Goal: Transaction & Acquisition: Purchase product/service

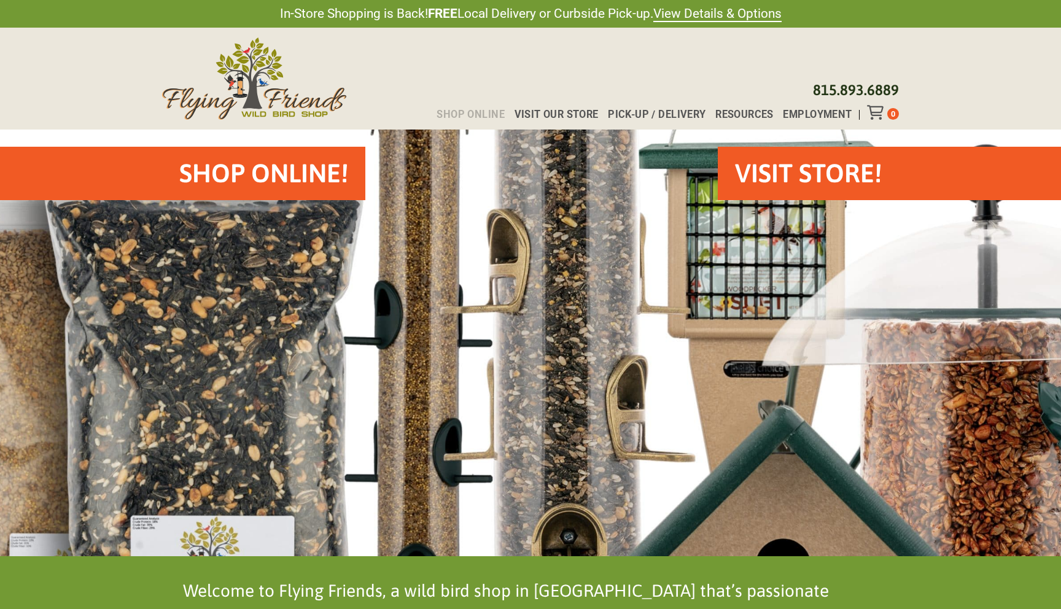
click at [478, 115] on span "Shop Online" at bounding box center [470, 115] width 68 height 10
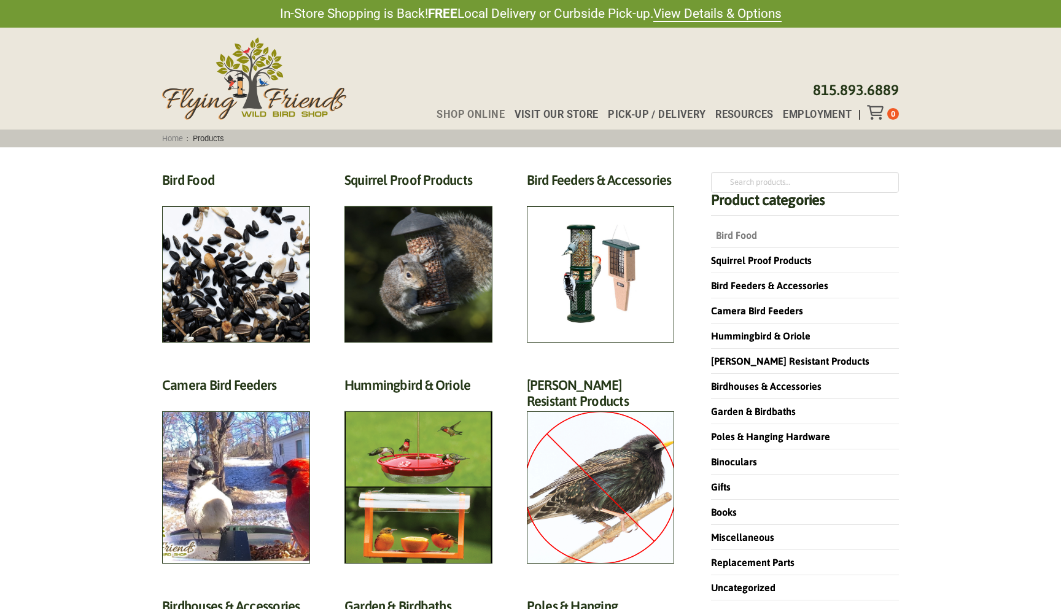
click at [727, 233] on link "Bird Food" at bounding box center [734, 235] width 46 height 11
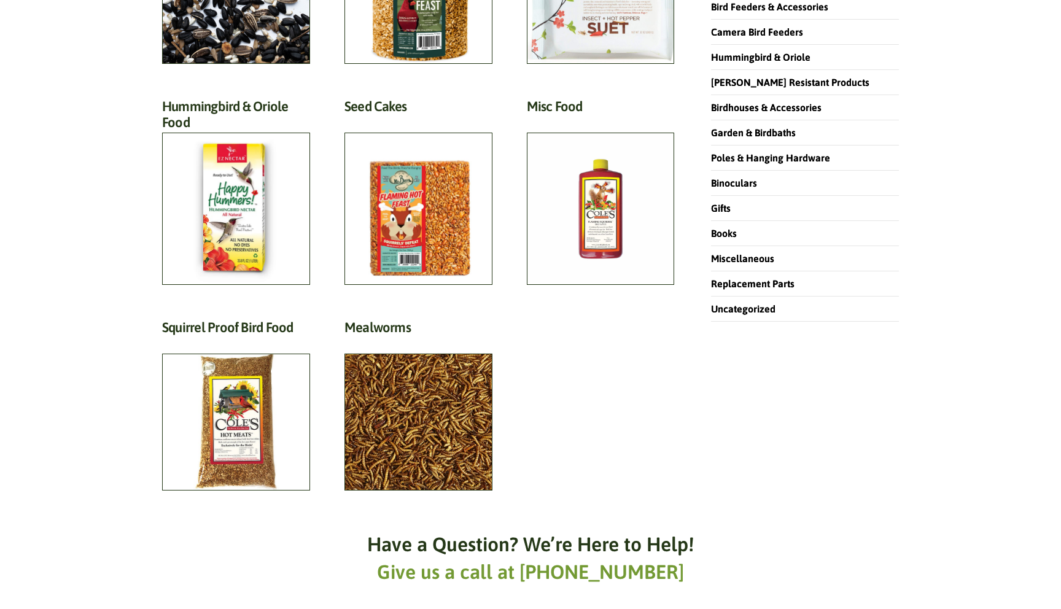
scroll to position [276, 0]
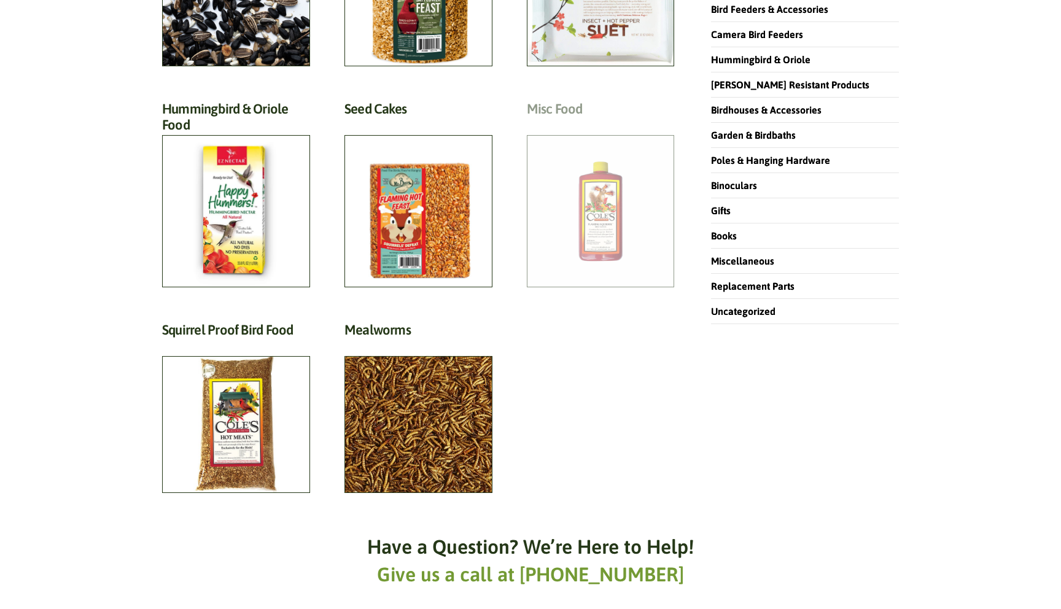
click at [596, 123] on h2 "Misc Food (2)" at bounding box center [601, 112] width 148 height 23
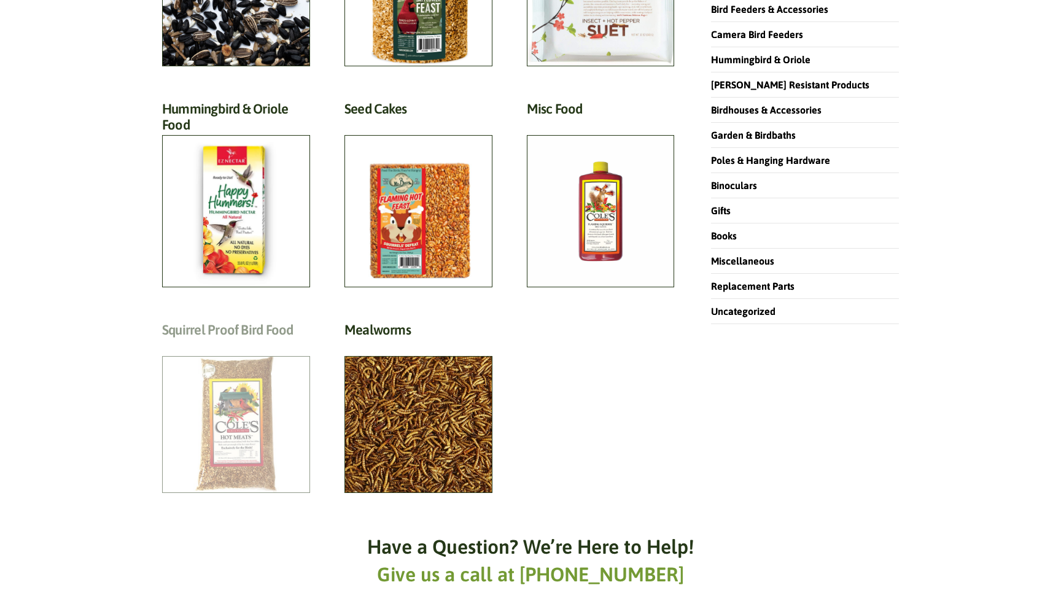
click at [230, 344] on h2 "Squirrel Proof Bird Food (13)" at bounding box center [236, 333] width 148 height 23
click at [227, 344] on h2 "Squirrel Proof Bird Food (13)" at bounding box center [236, 333] width 148 height 23
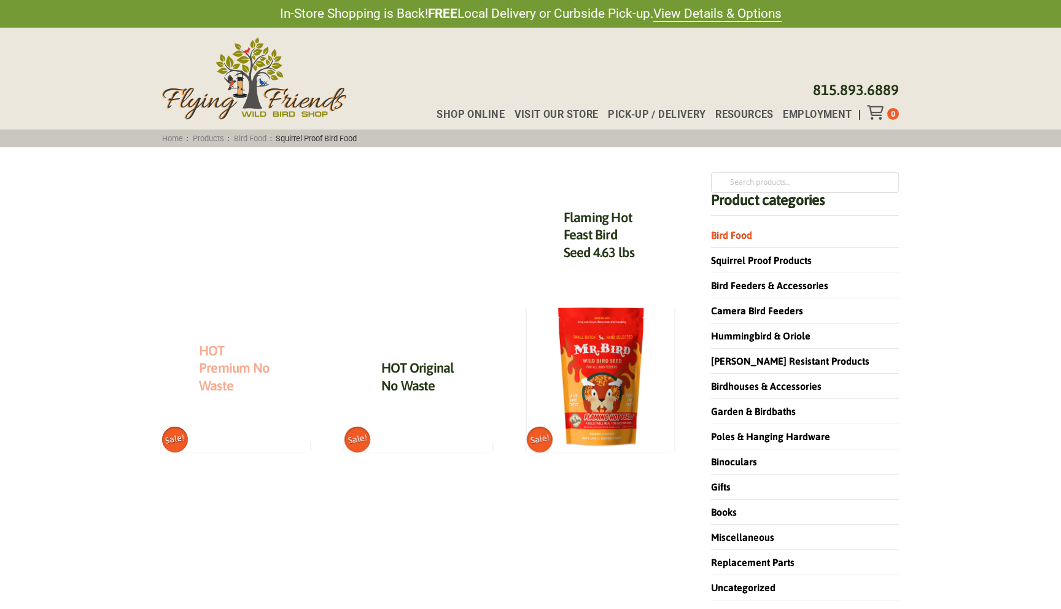
click at [222, 364] on link "HOT Premium No Waste" at bounding box center [234, 368] width 71 height 51
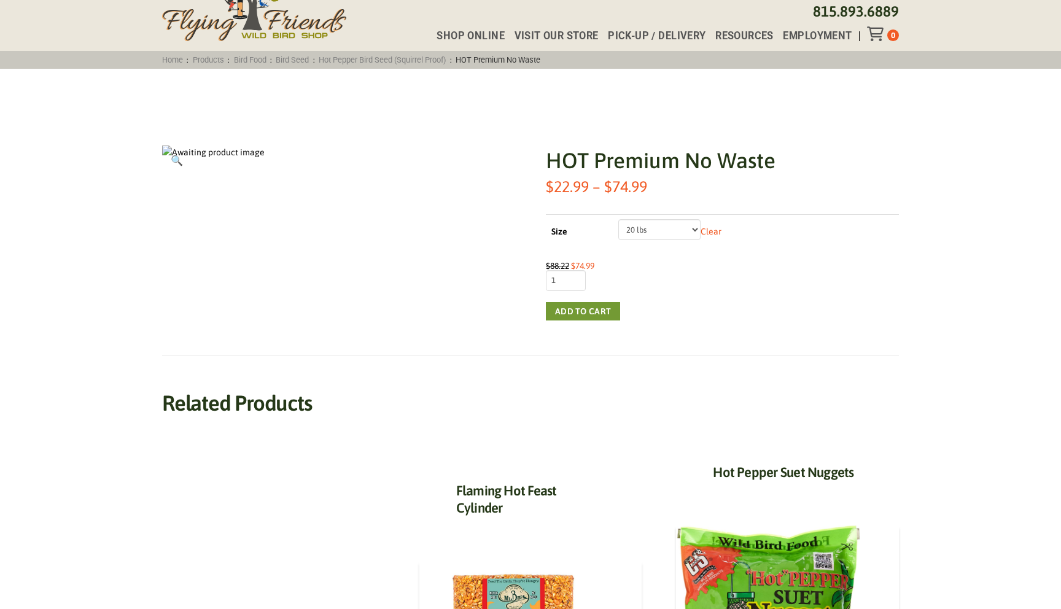
scroll to position [33, 0]
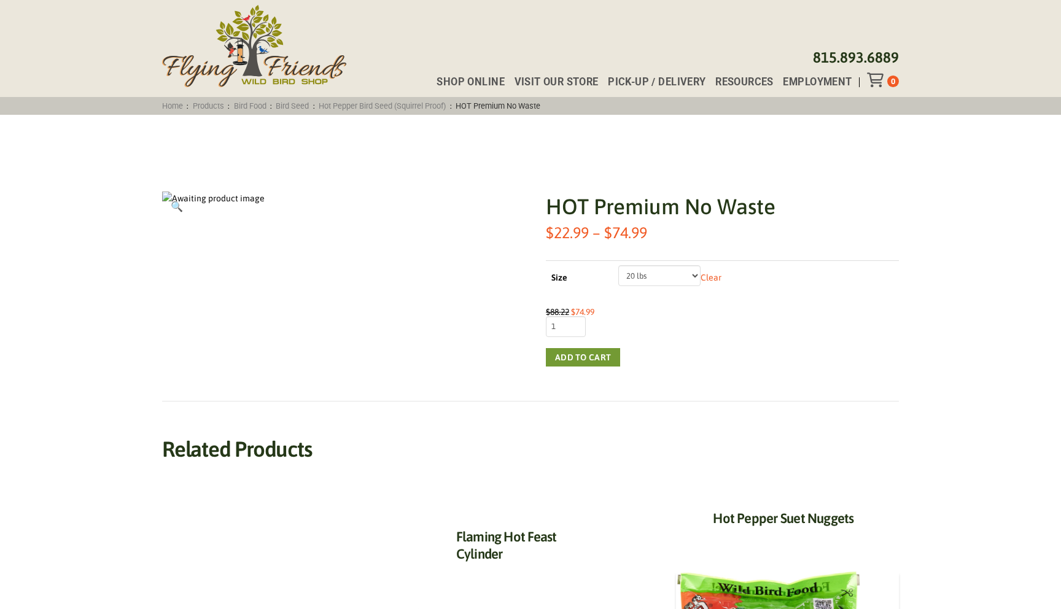
click at [692, 274] on select "Choose an option 5 lbs 10 lbs 20 lbs" at bounding box center [659, 275] width 83 height 21
click at [618, 265] on select "Choose an option 5 lbs 10 lbs 20 lbs" at bounding box center [659, 275] width 83 height 21
select select "10 lbs"
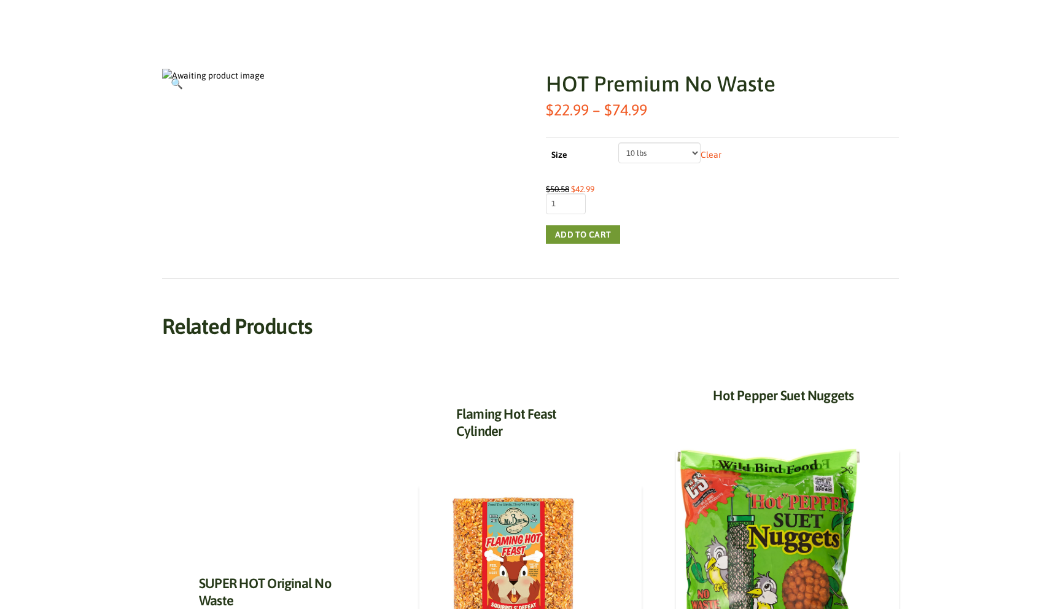
scroll to position [0, 0]
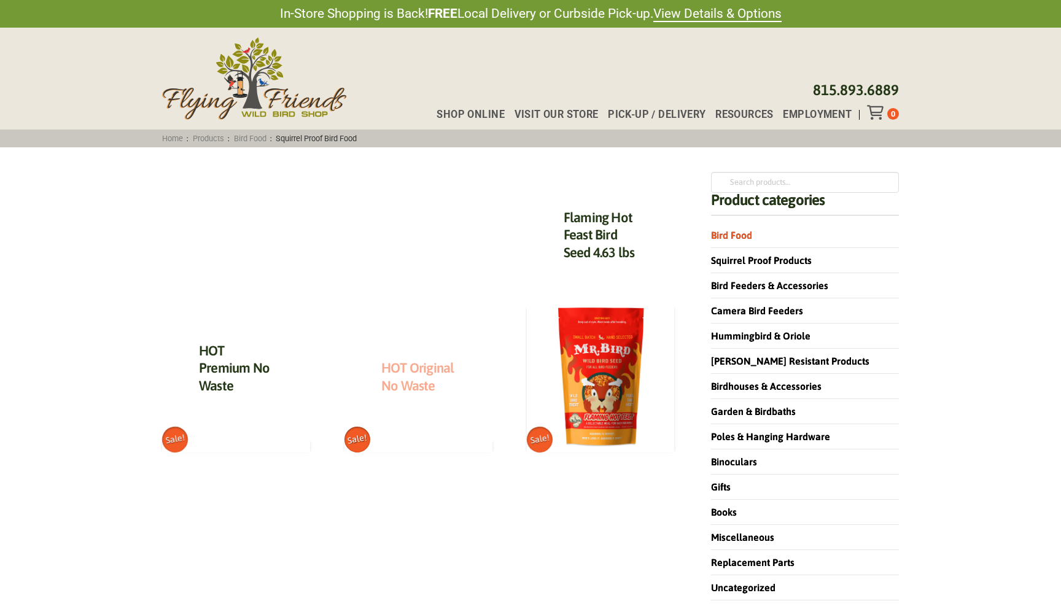
click at [417, 373] on link "HOT Original No Waste" at bounding box center [417, 377] width 73 height 34
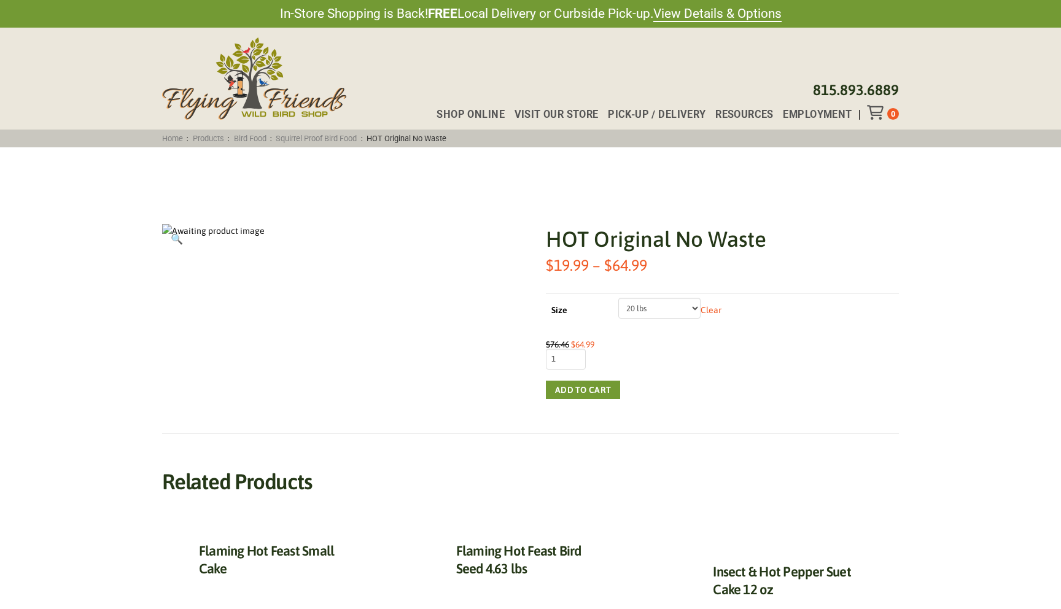
click at [691, 239] on h1 "HOT Original No Waste" at bounding box center [722, 239] width 353 height 30
click at [542, 109] on div "Shop Online Visit Our Store Pick-up / Delivery Resources Employment 0" at bounding box center [663, 112] width 472 height 15
click at [542, 113] on span "Visit Our Store" at bounding box center [556, 115] width 84 height 10
